Goal: Information Seeking & Learning: Learn about a topic

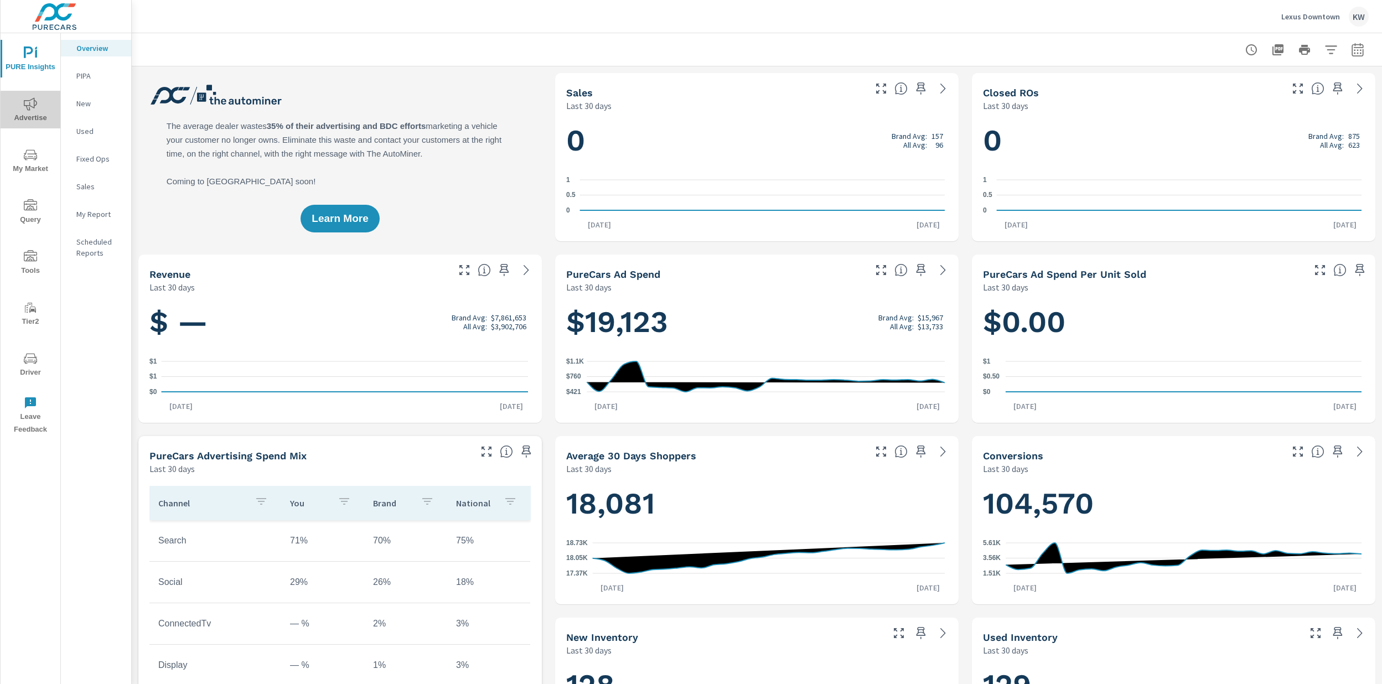
click at [30, 115] on span "Advertise" at bounding box center [30, 110] width 53 height 27
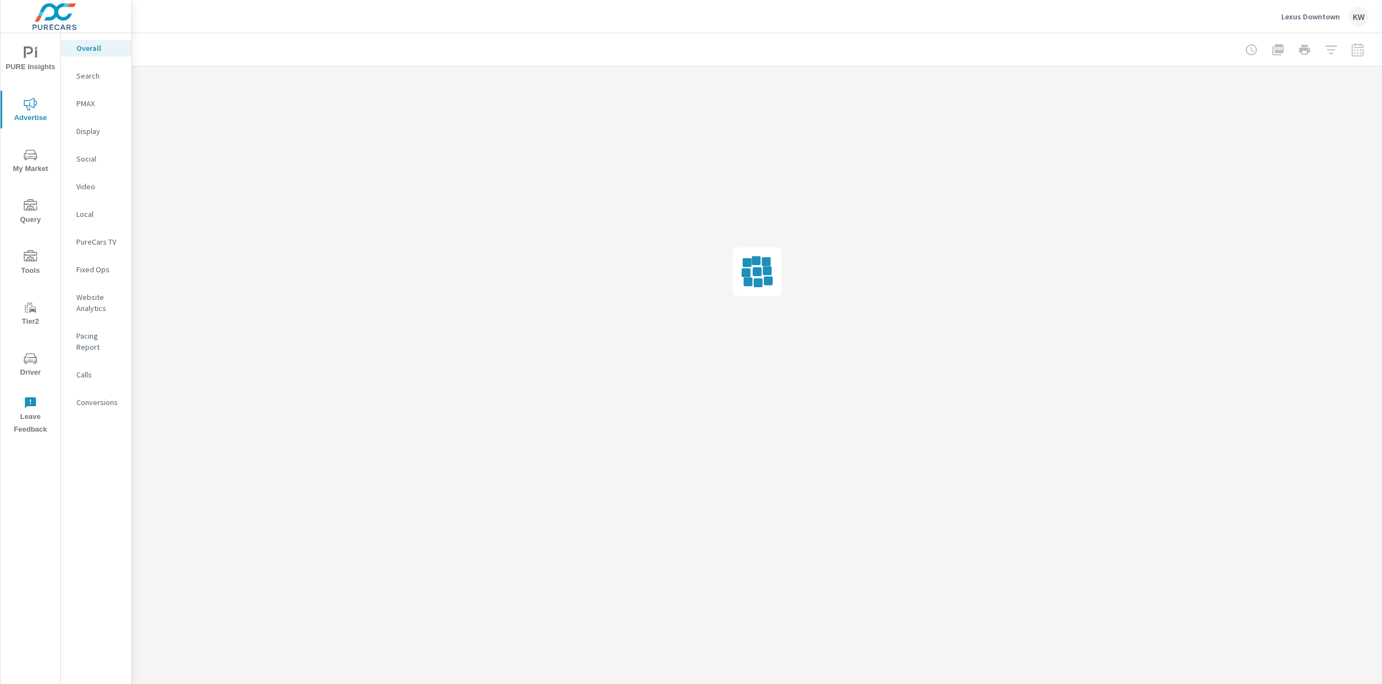
click at [107, 77] on p "Search" at bounding box center [99, 75] width 46 height 11
click at [90, 302] on p "Website Analytics" at bounding box center [99, 303] width 46 height 22
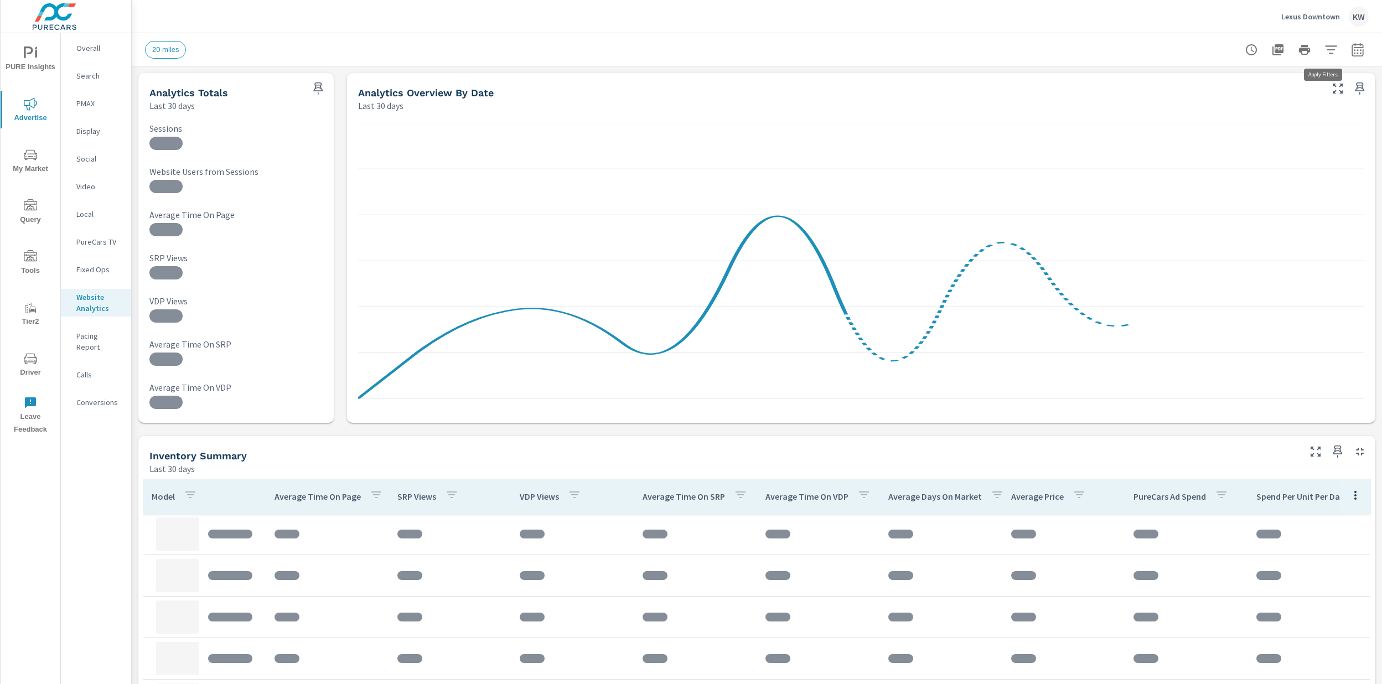
click at [1325, 49] on icon "button" at bounding box center [1331, 49] width 12 height 8
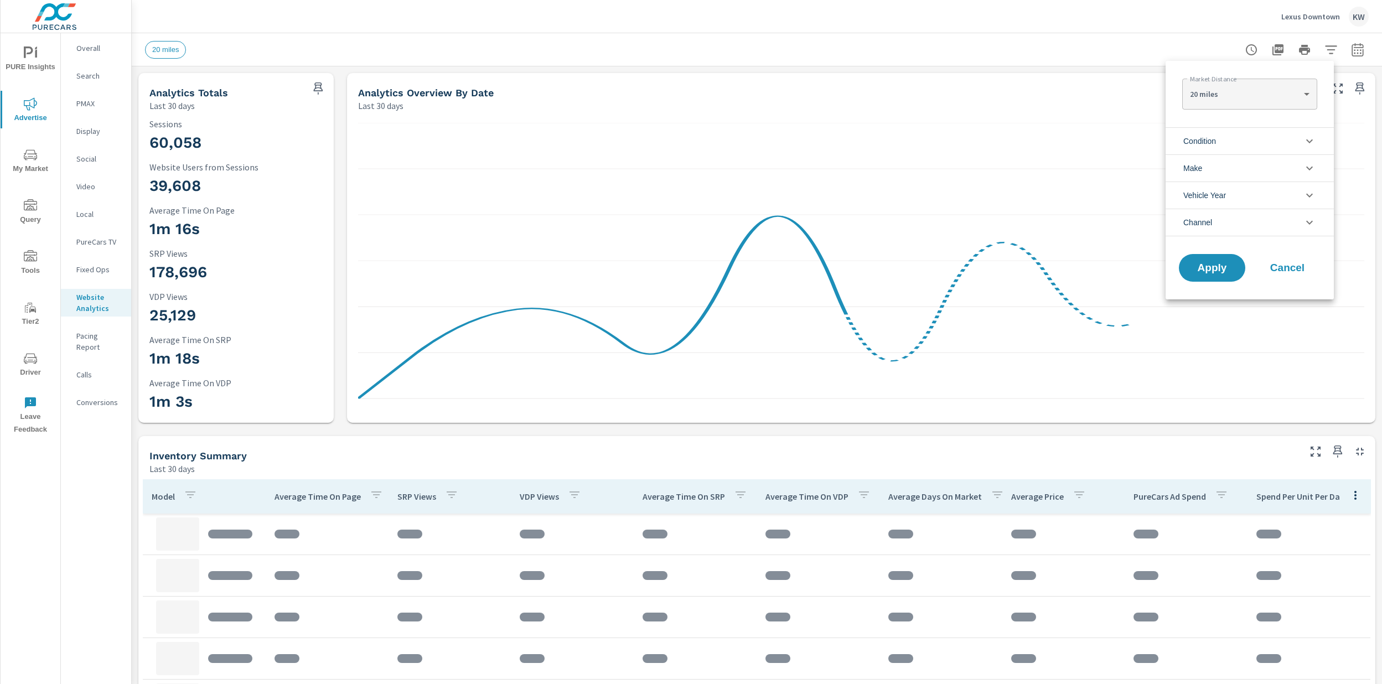
click at [1136, 50] on div at bounding box center [691, 342] width 1382 height 684
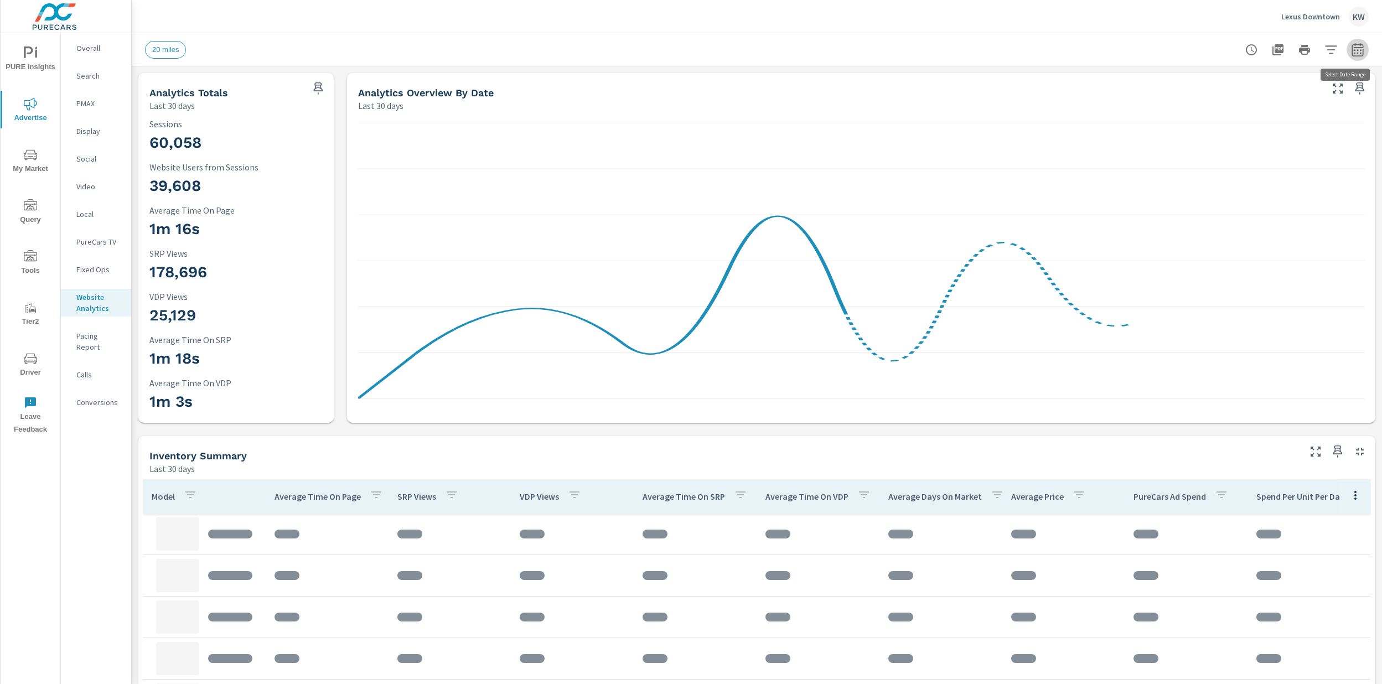
click at [1351, 53] on icon "button" at bounding box center [1357, 49] width 13 height 13
select select "Last 30 days"
click at [964, 64] on div "20 miles" at bounding box center [756, 49] width 1223 height 33
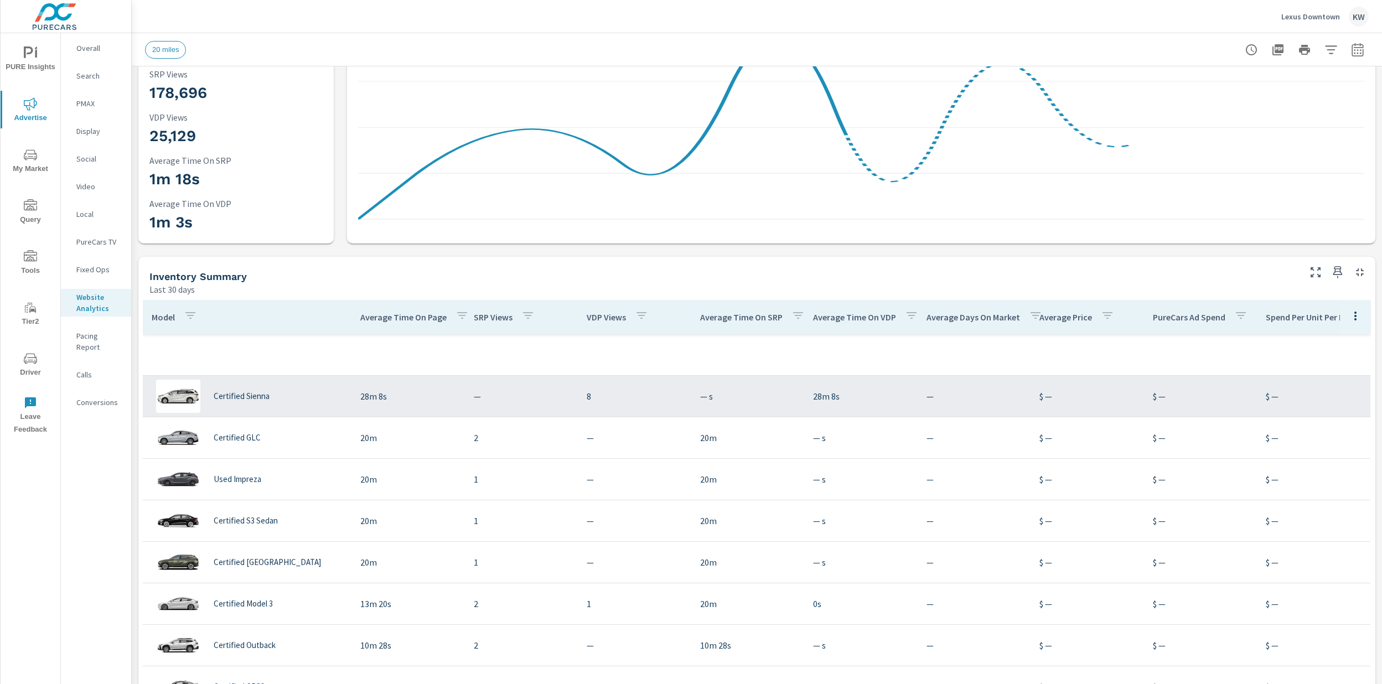
scroll to position [197, 0]
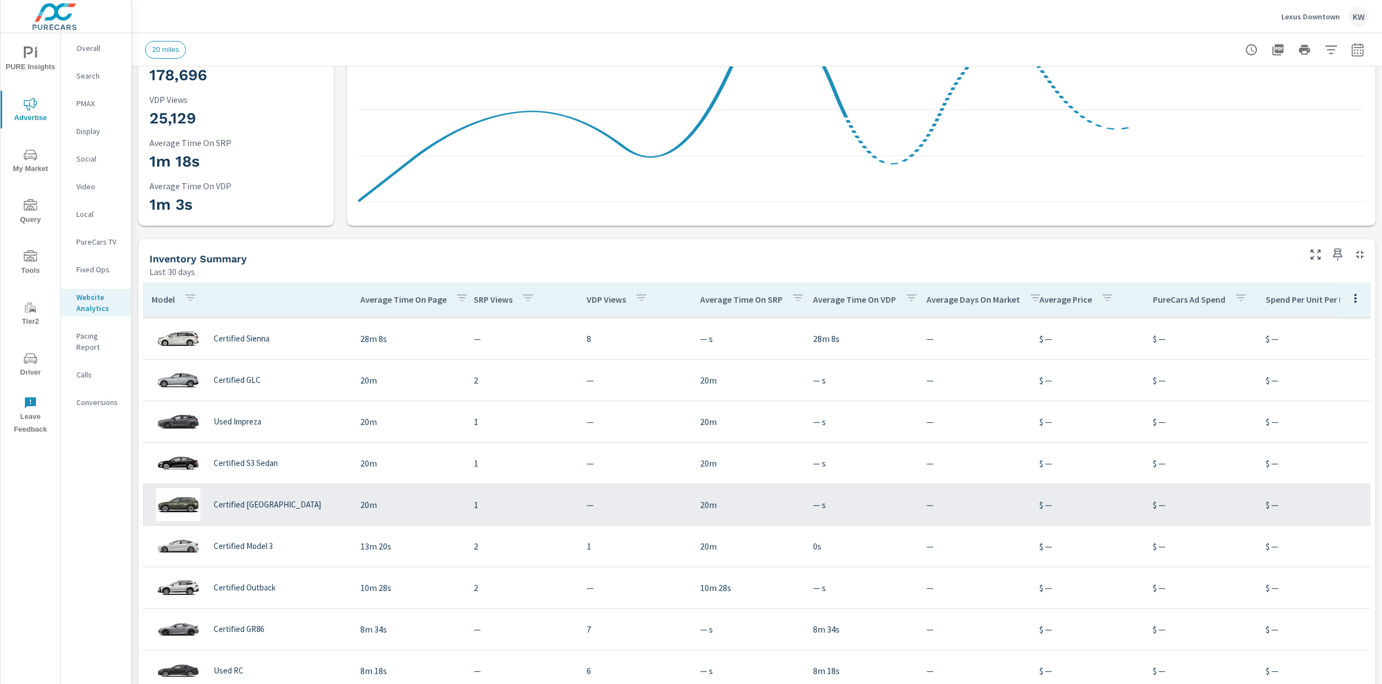
scroll to position [162, 0]
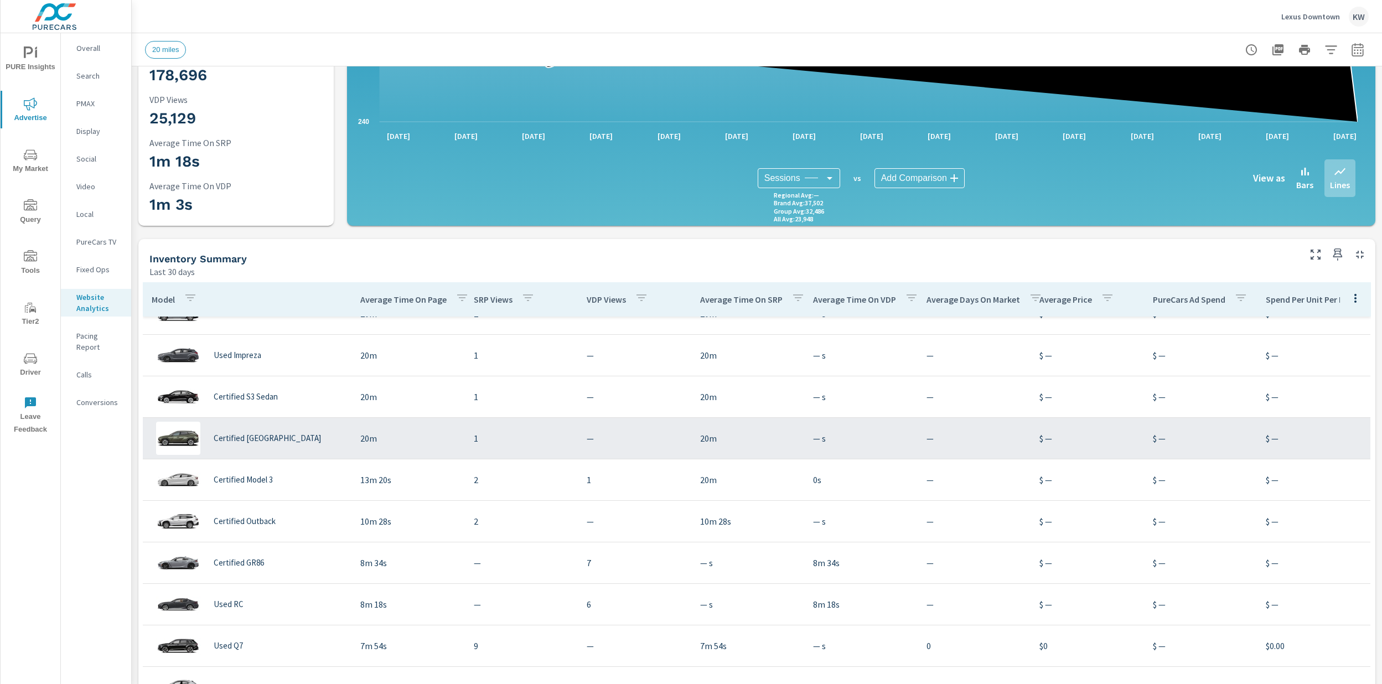
scroll to position [74, 0]
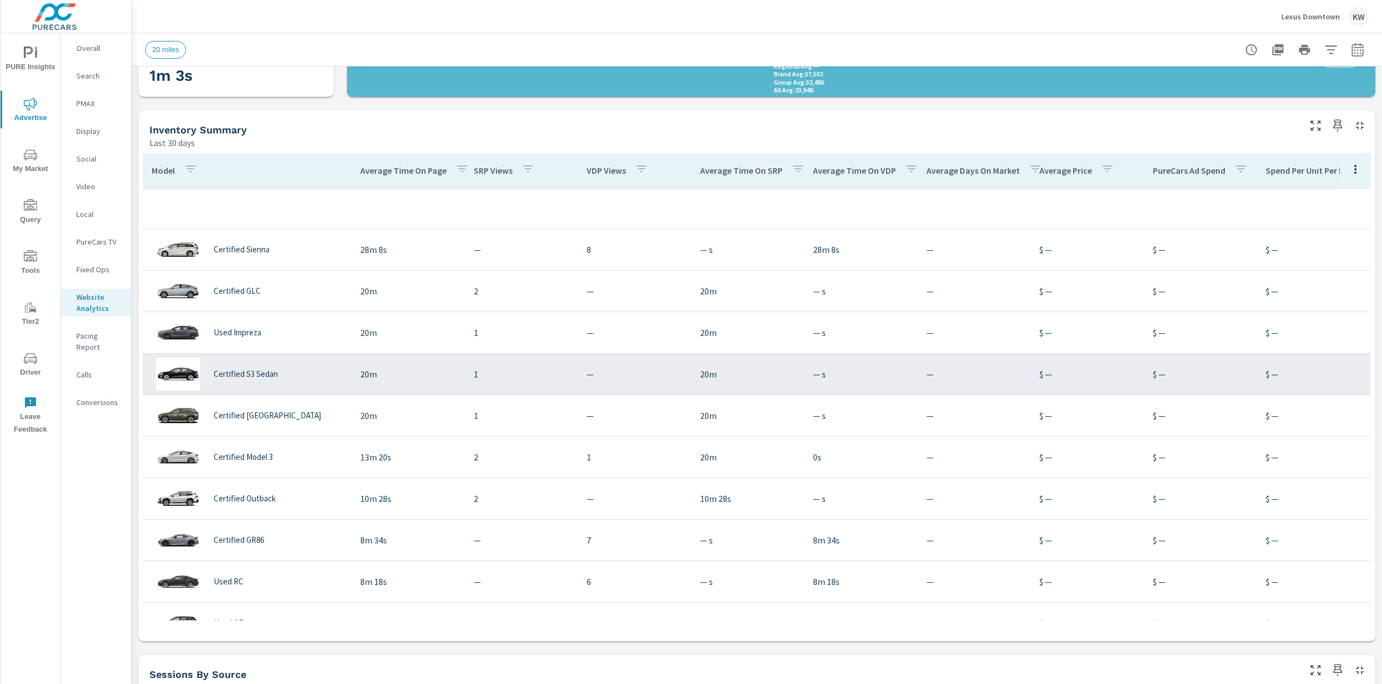
scroll to position [328, 0]
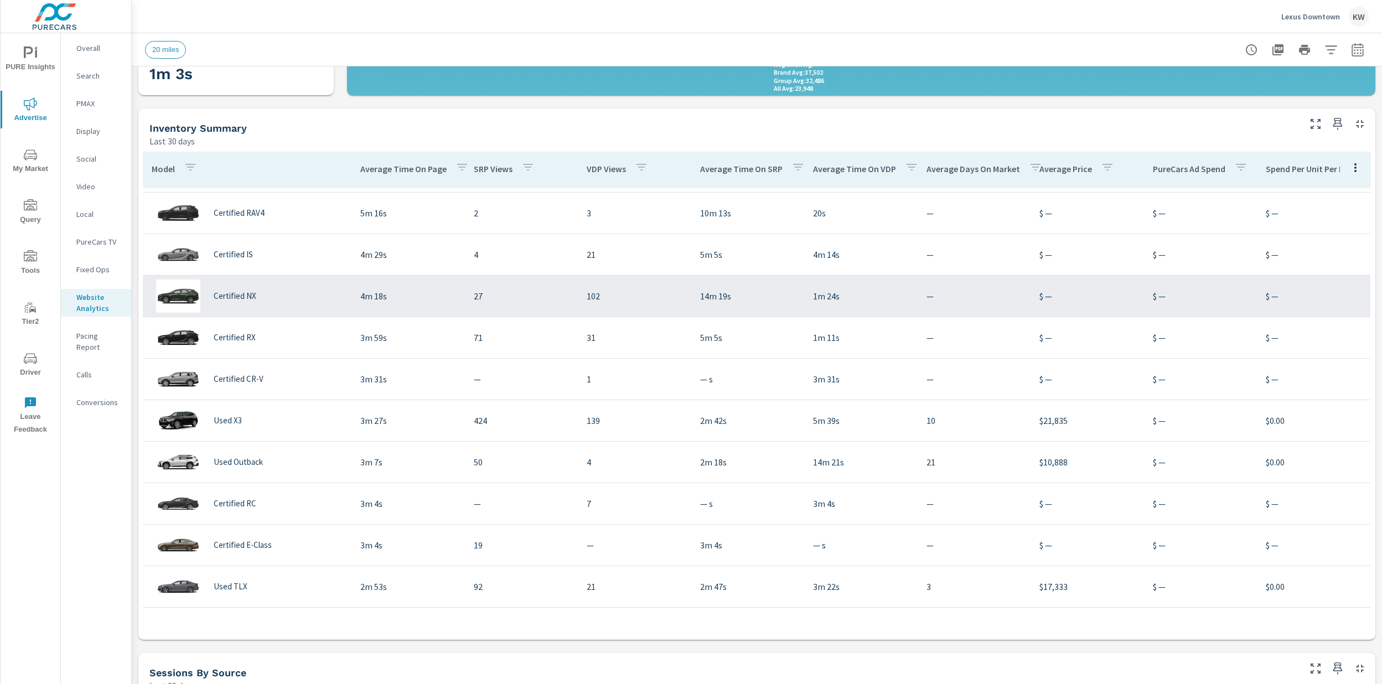
scroll to position [626, 0]
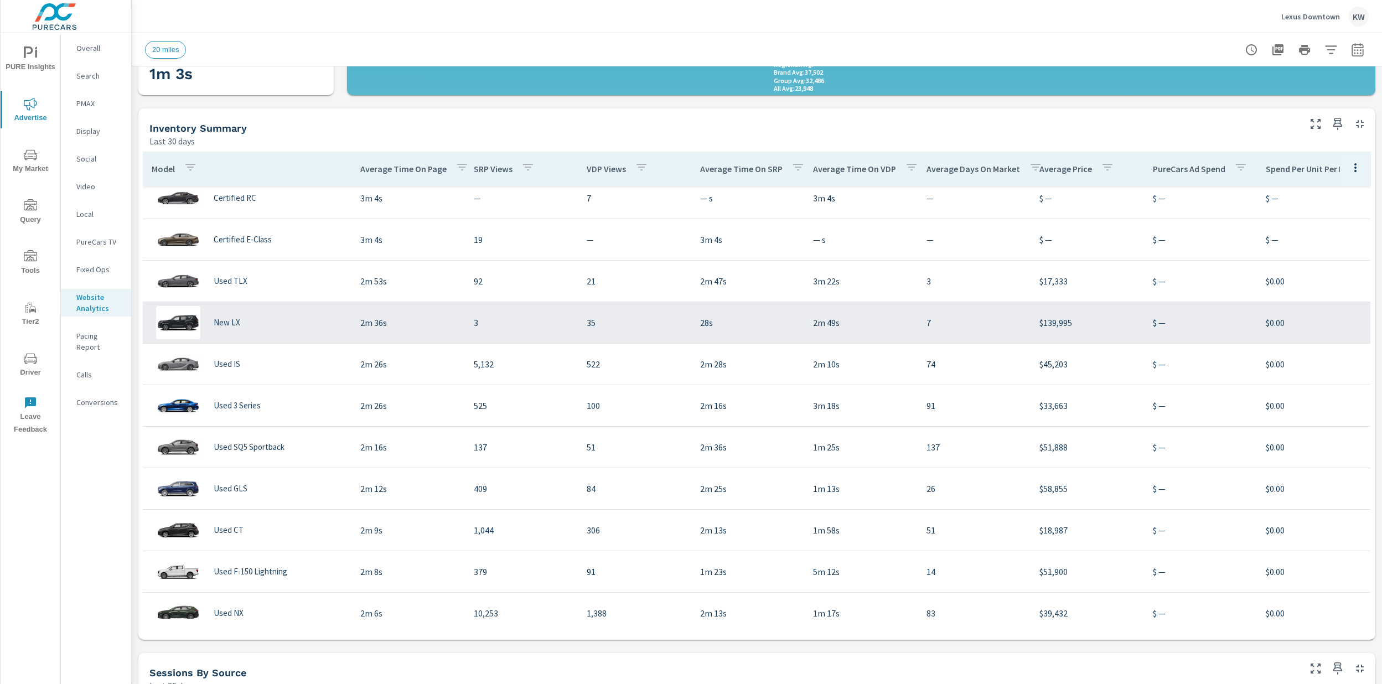
scroll to position [938, 0]
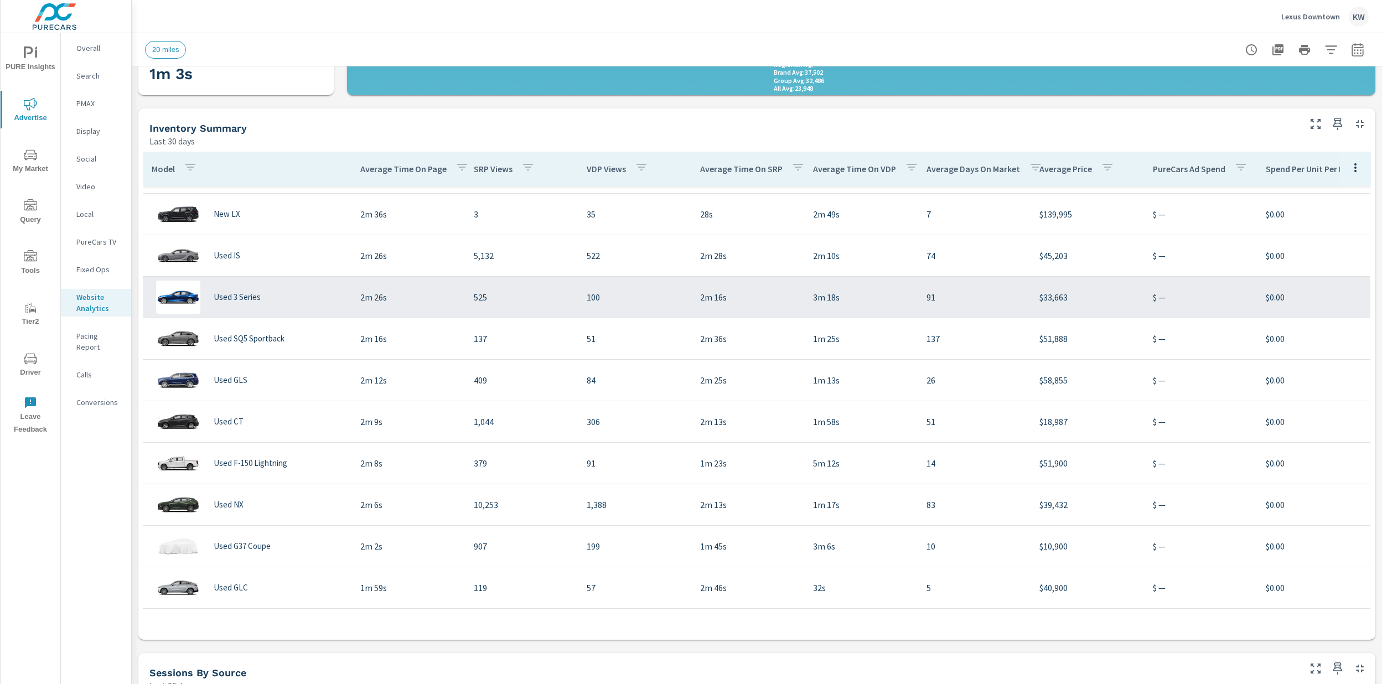
scroll to position [1040, 0]
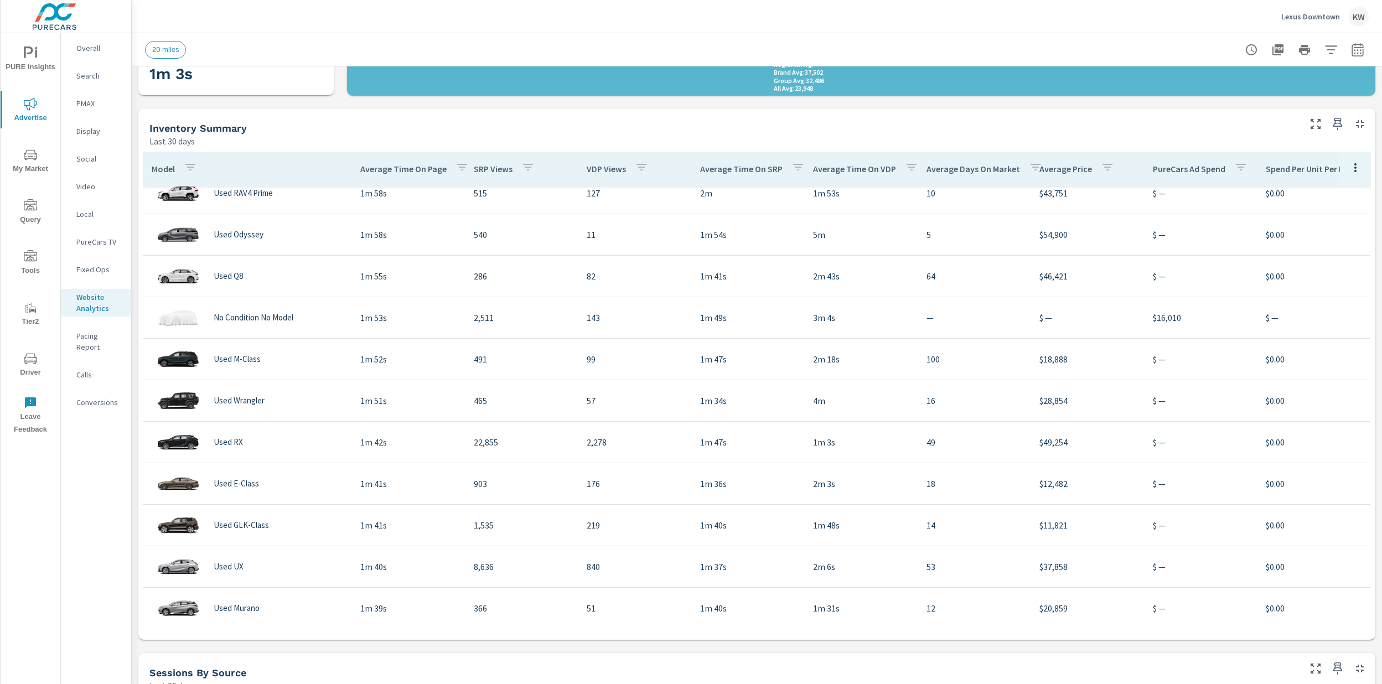
scroll to position [1470, 0]
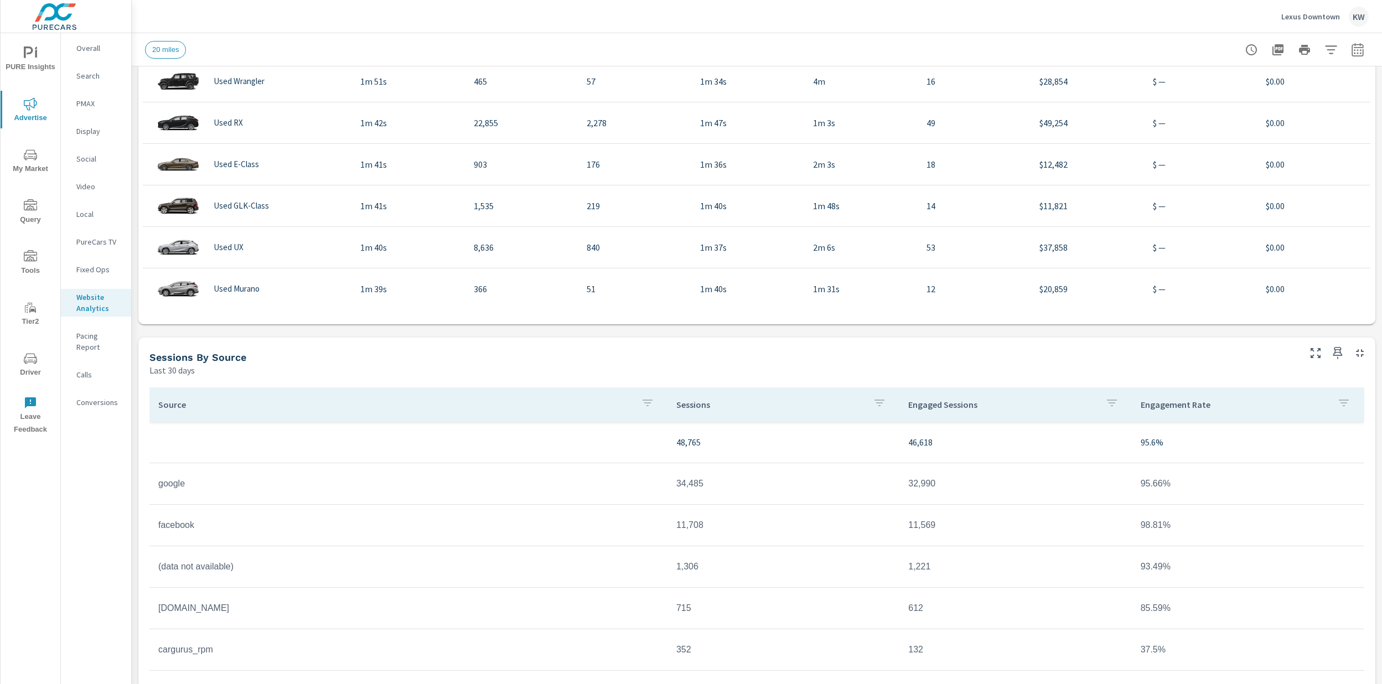
scroll to position [717, 0]
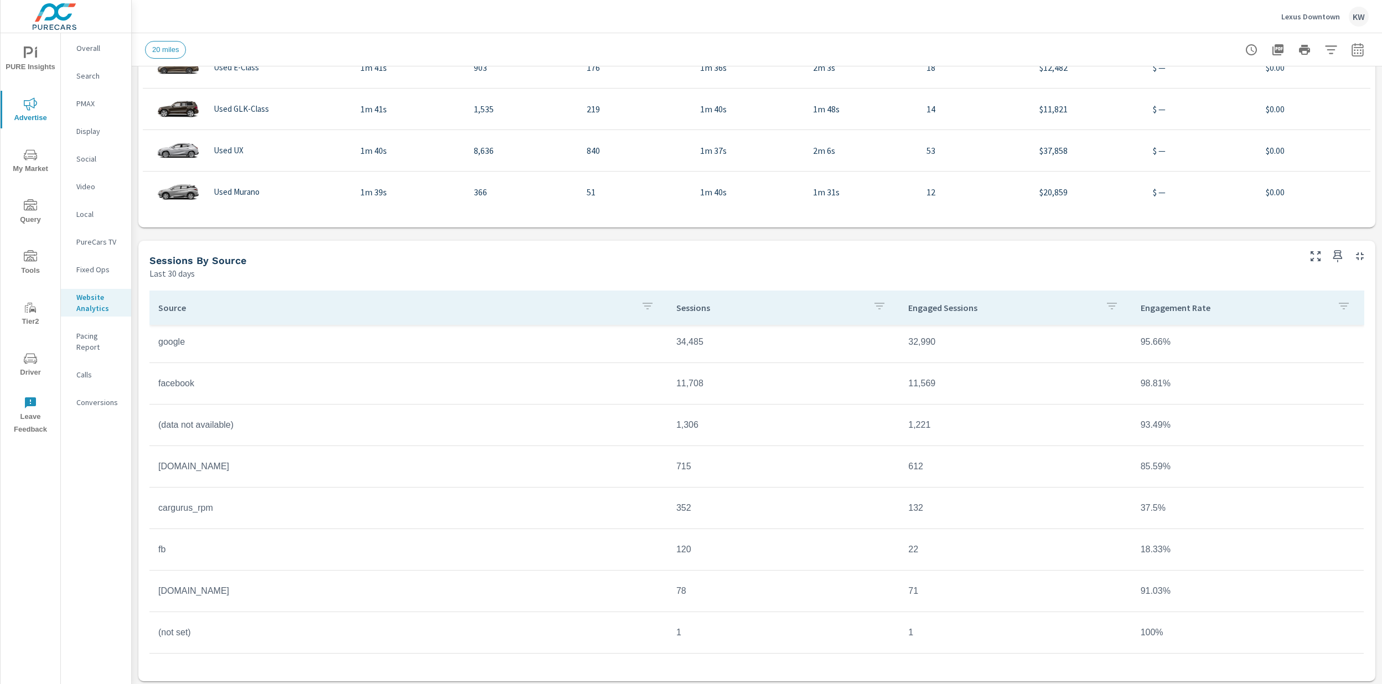
scroll to position [744, 0]
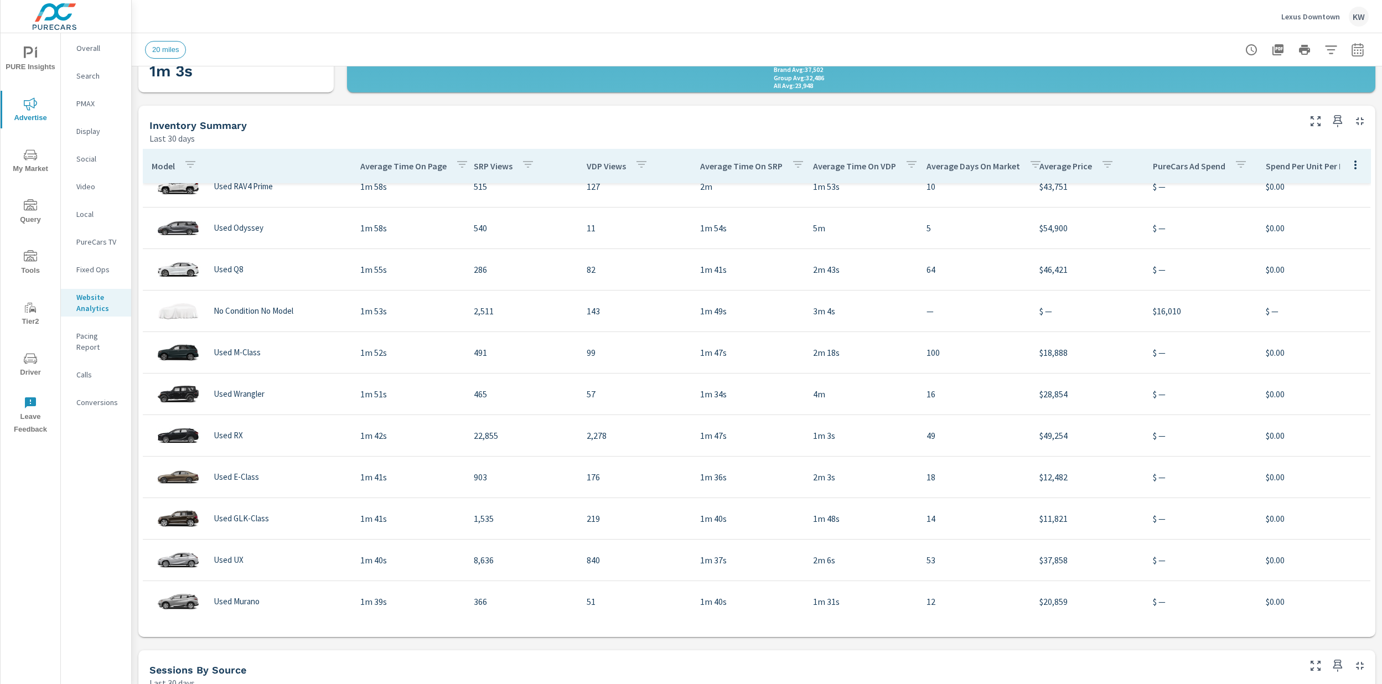
scroll to position [308, 0]
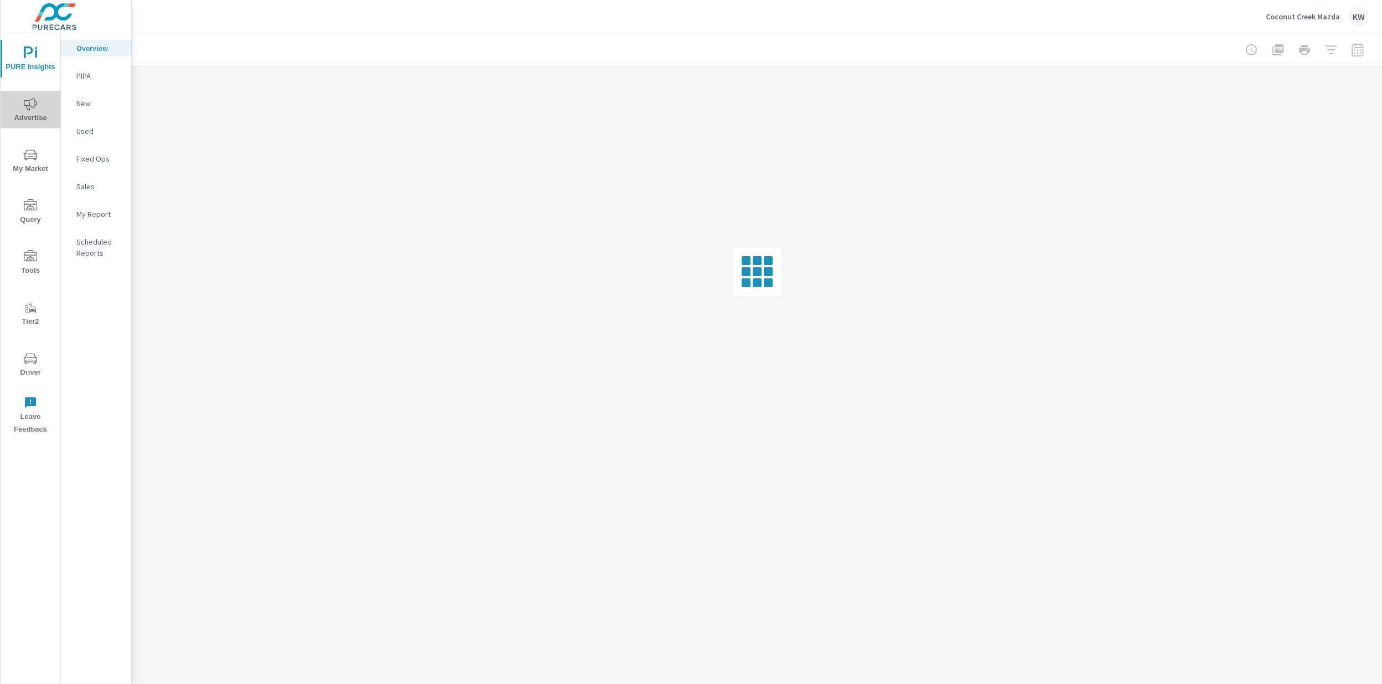
click at [33, 111] on span "Advertise" at bounding box center [30, 110] width 53 height 27
click at [95, 302] on p "Website Analytics" at bounding box center [99, 303] width 46 height 22
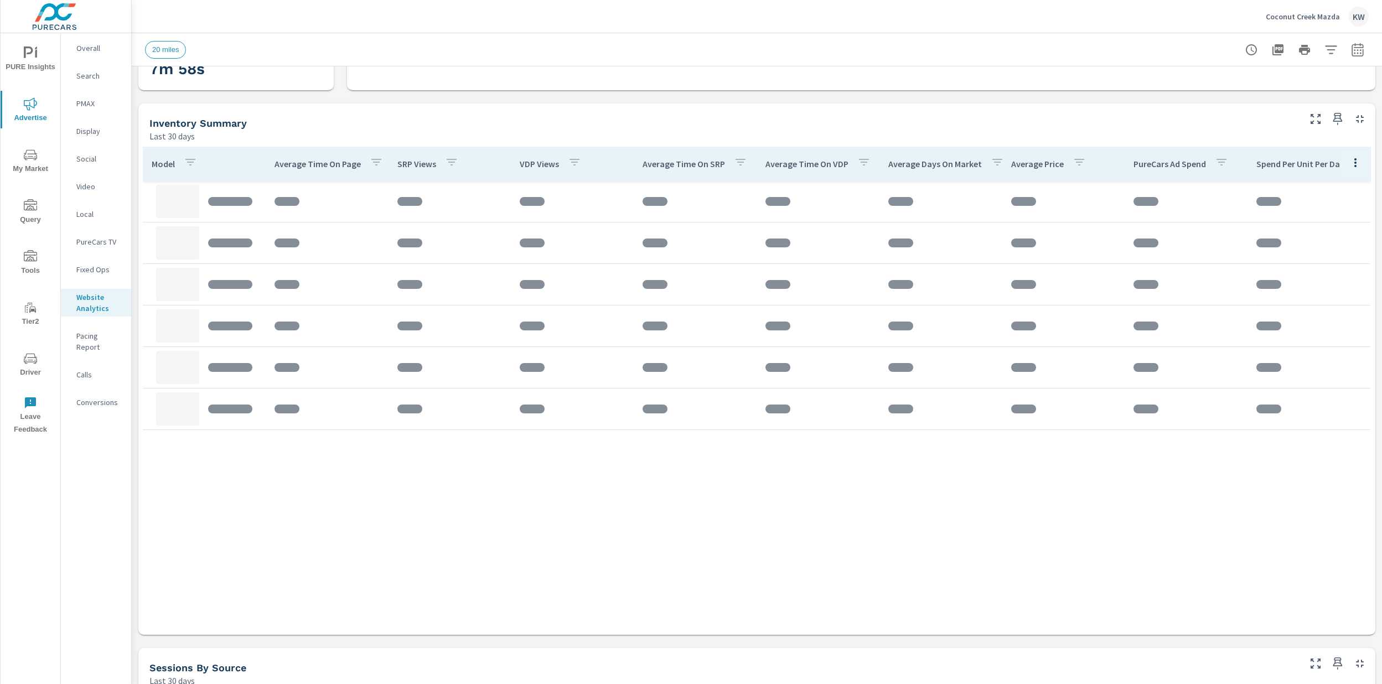
scroll to position [352, 0]
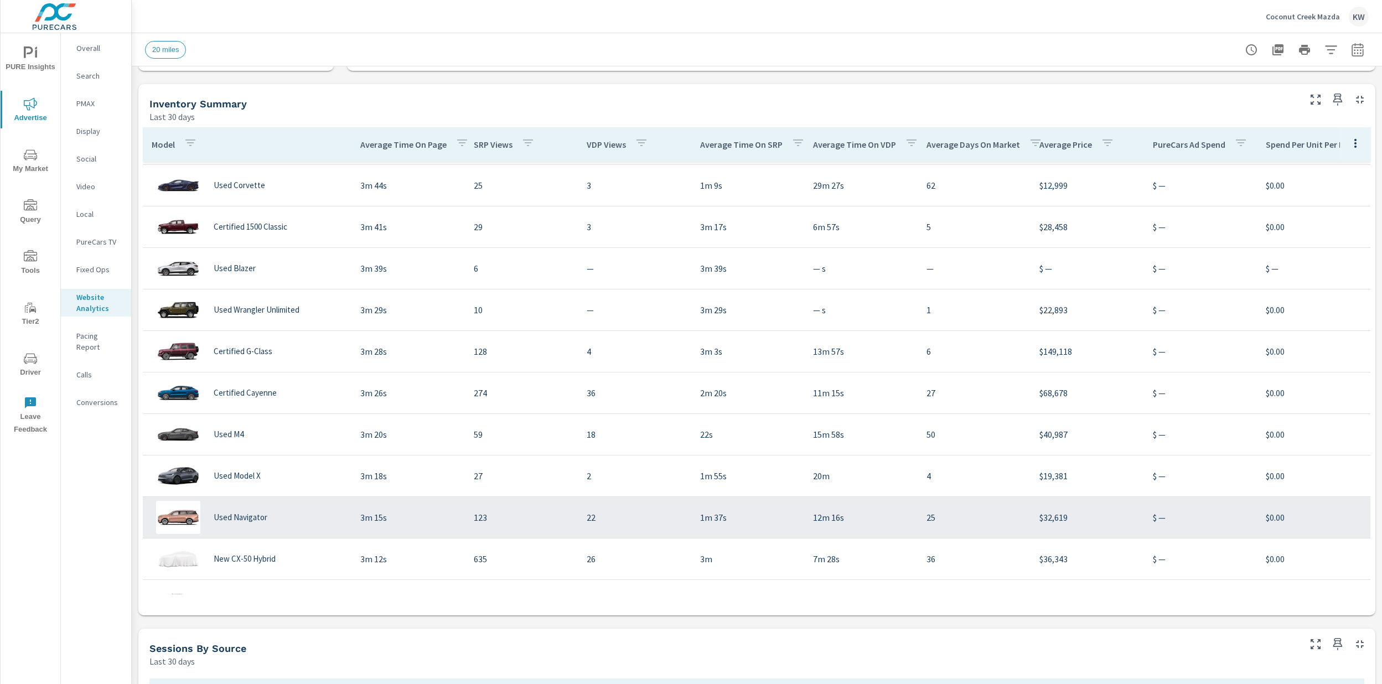
scroll to position [819, 0]
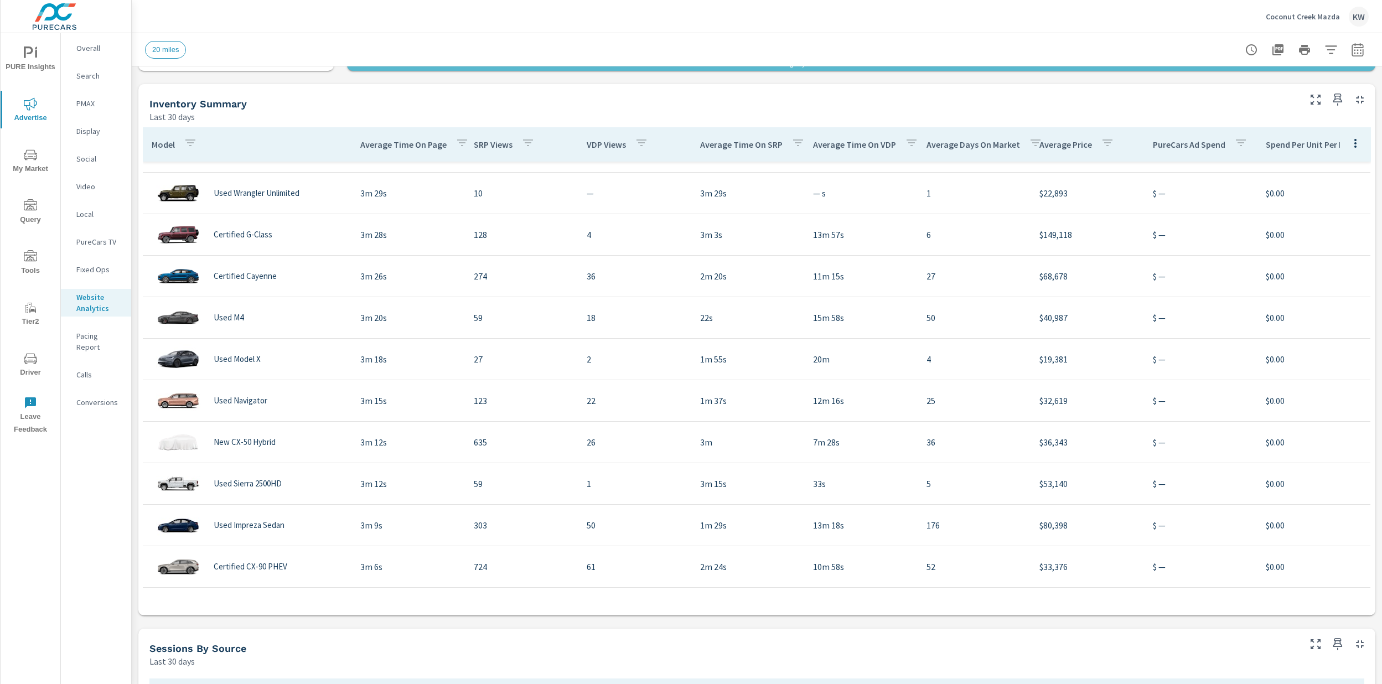
click at [99, 397] on p "Conversions" at bounding box center [99, 402] width 46 height 11
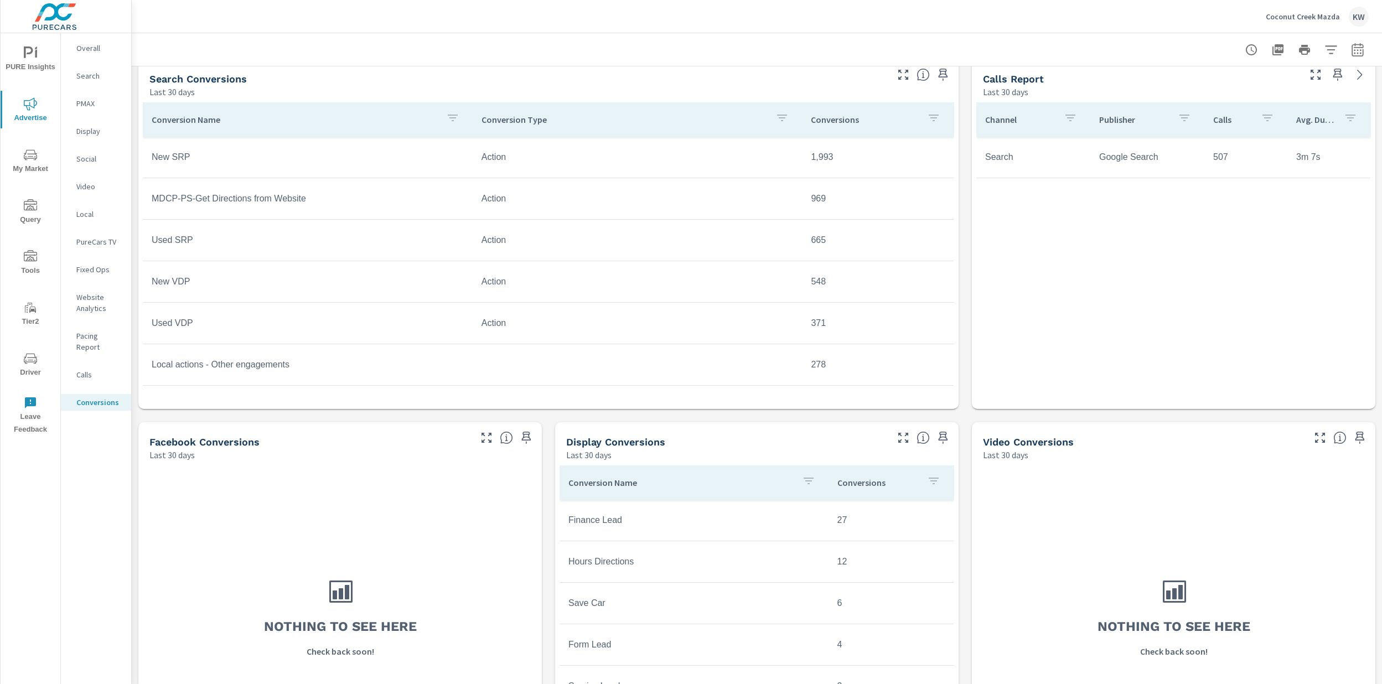
scroll to position [471, 0]
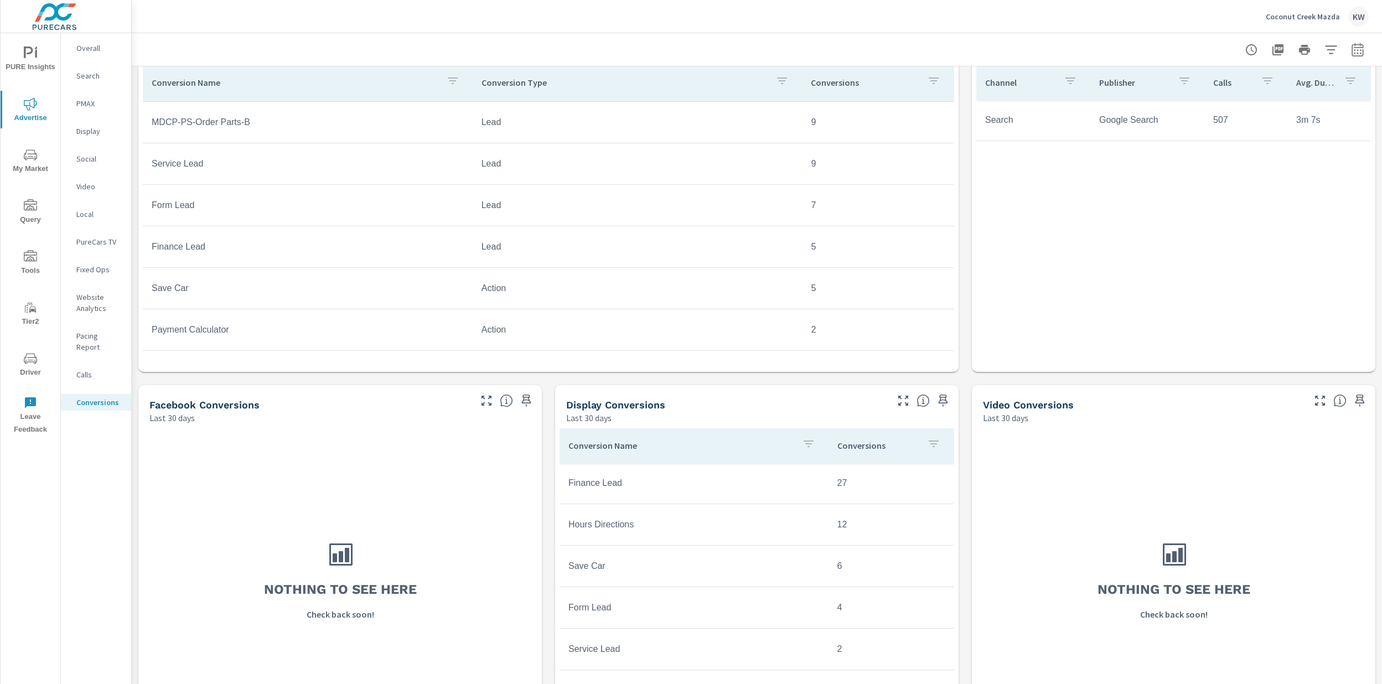
scroll to position [562, 0]
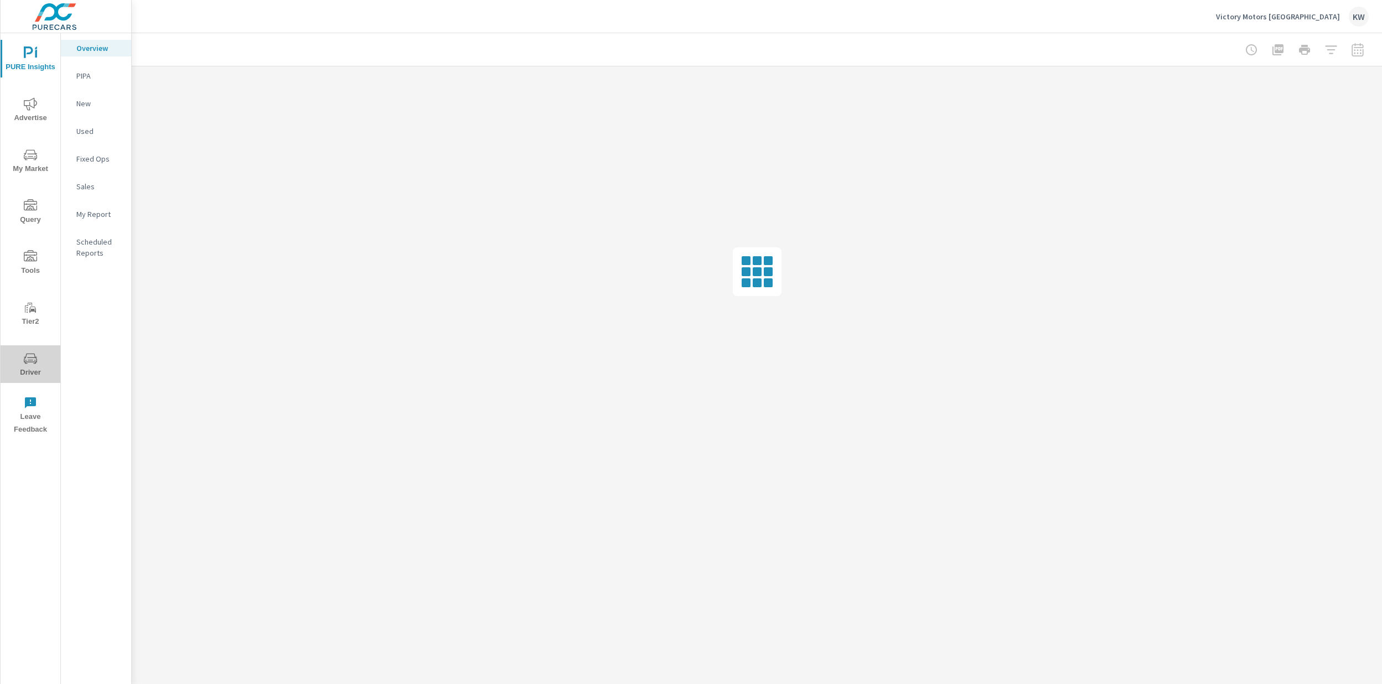
click at [29, 366] on span "Driver" at bounding box center [30, 365] width 53 height 27
